Goal: Task Accomplishment & Management: Manage account settings

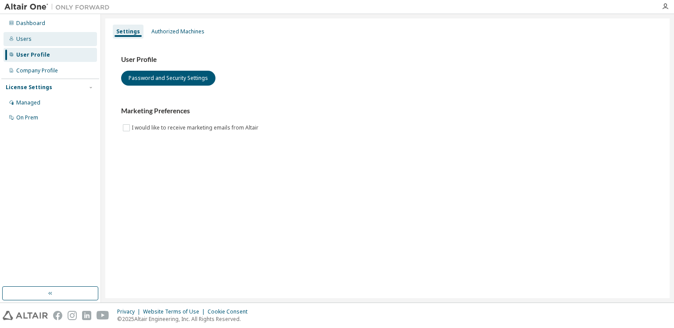
click at [17, 40] on div "Users" at bounding box center [23, 39] width 15 height 7
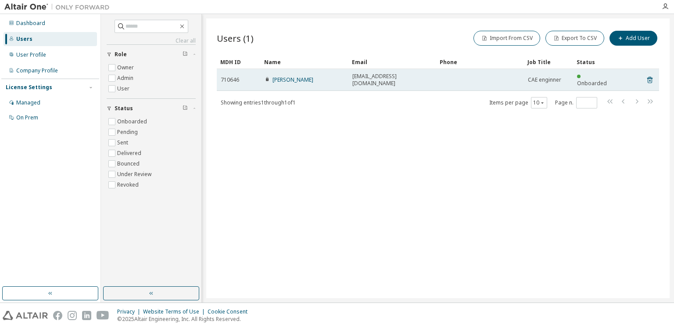
click at [381, 78] on span "[EMAIL_ADDRESS][DOMAIN_NAME]" at bounding box center [392, 80] width 80 height 14
click at [596, 79] on span "Onboarded" at bounding box center [592, 82] width 30 height 7
click at [456, 78] on td at bounding box center [480, 80] width 88 height 22
click at [409, 78] on span "[EMAIL_ADDRESS][DOMAIN_NAME]" at bounding box center [392, 80] width 80 height 14
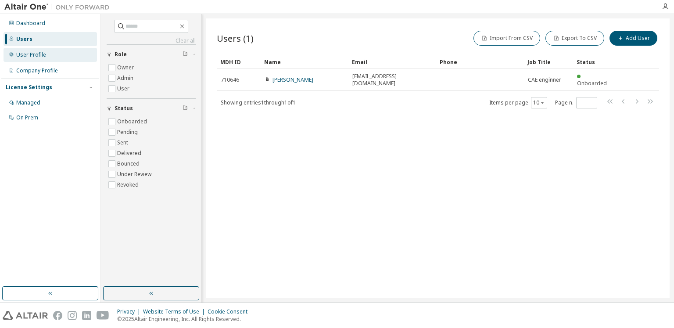
click at [37, 59] on div "User Profile" at bounding box center [50, 55] width 93 height 14
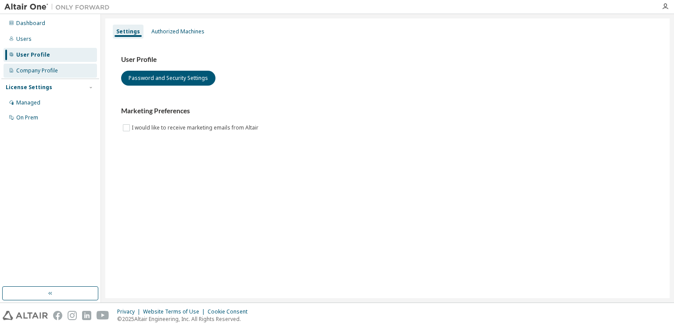
click at [36, 65] on div "Company Profile" at bounding box center [50, 71] width 93 height 14
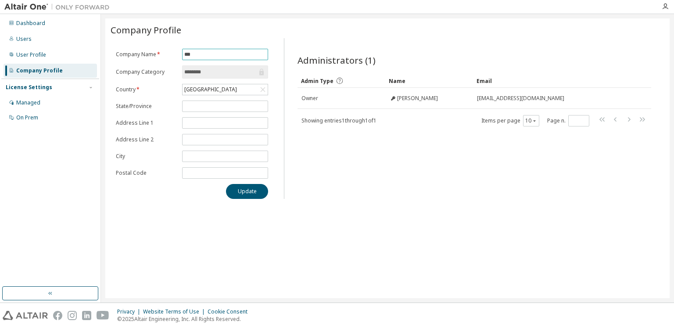
click at [195, 57] on input "***" at bounding box center [225, 54] width 82 height 7
type input "***"
click at [247, 196] on button "Update" at bounding box center [247, 191] width 42 height 15
click at [47, 103] on div "Managed" at bounding box center [50, 103] width 93 height 14
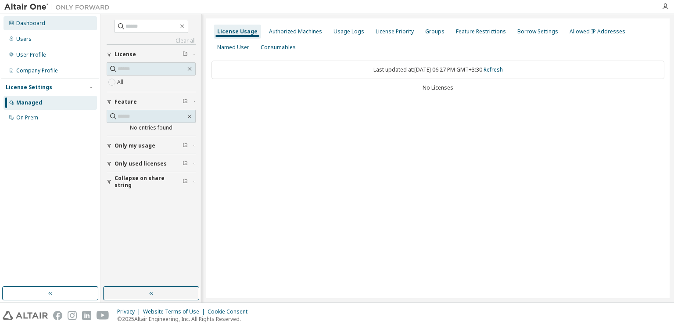
click at [39, 24] on div "Dashboard" at bounding box center [30, 23] width 29 height 7
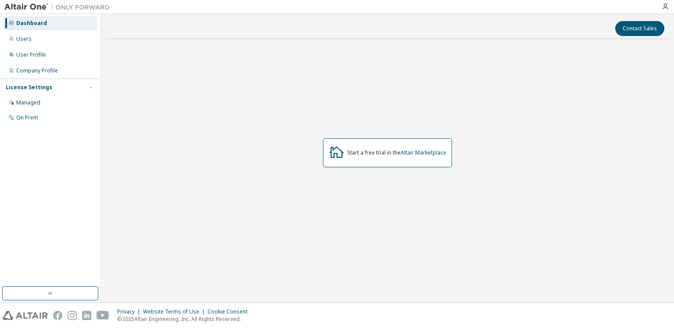
click at [354, 155] on div "Start a free trial in the Altair Marketplace" at bounding box center [396, 152] width 99 height 7
click at [333, 156] on icon at bounding box center [336, 151] width 14 height 11
click at [414, 154] on link "Altair Marketplace" at bounding box center [423, 152] width 46 height 7
